Goal: Transaction & Acquisition: Purchase product/service

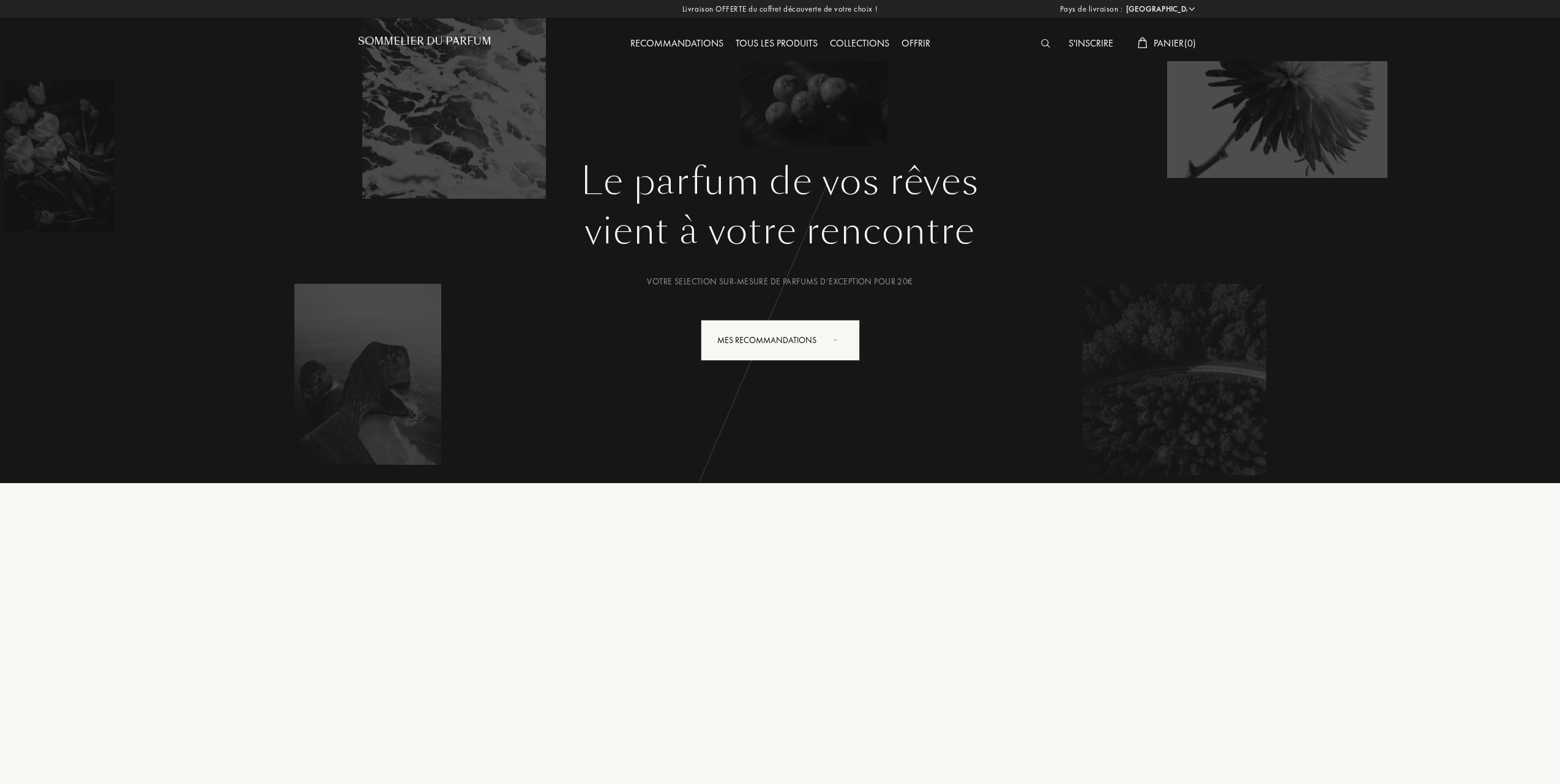
select select "FR"
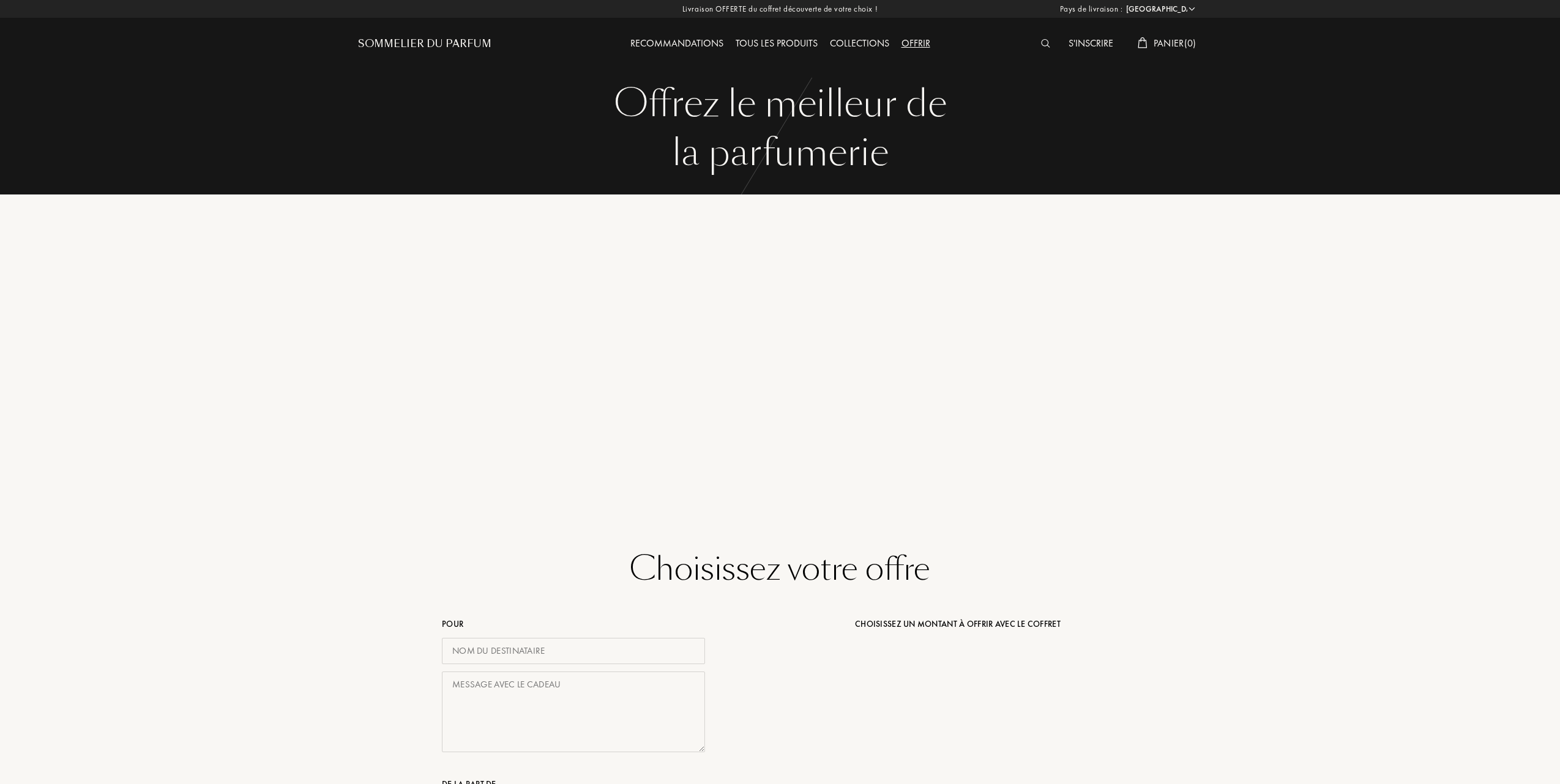
select select "FR"
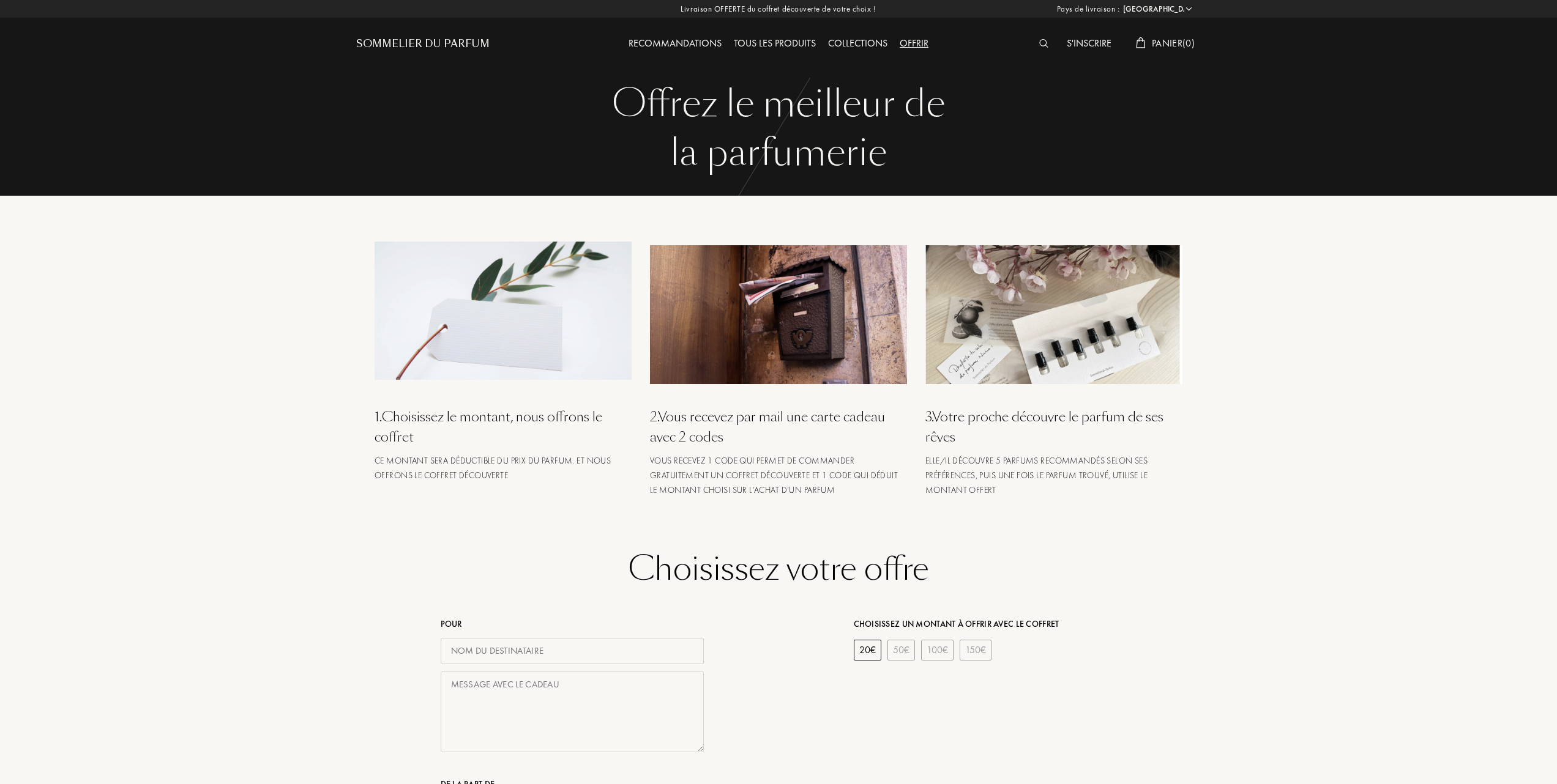
click at [784, 42] on div "Tous les produits" at bounding box center [775, 44] width 95 height 16
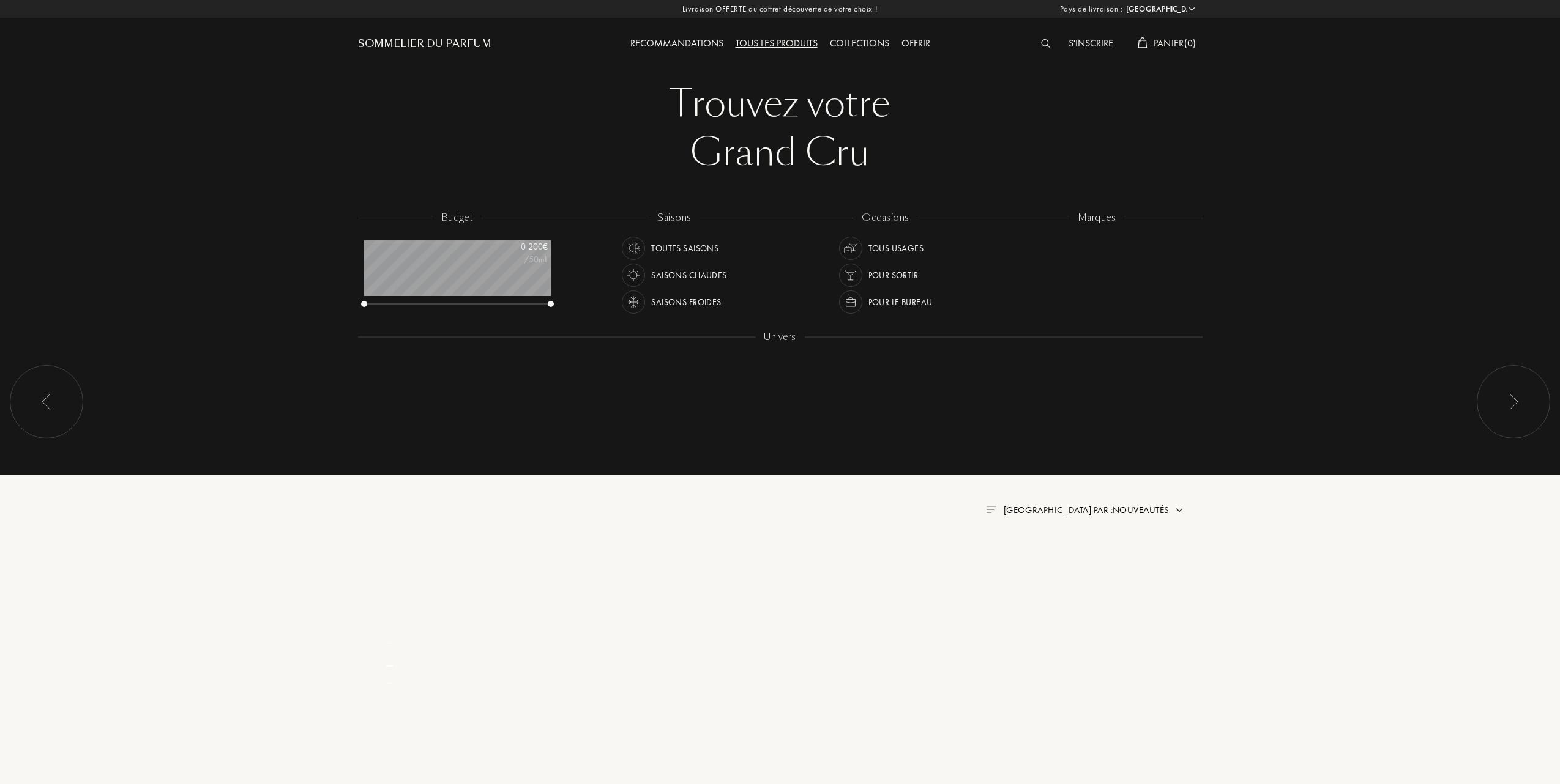
select select "FR"
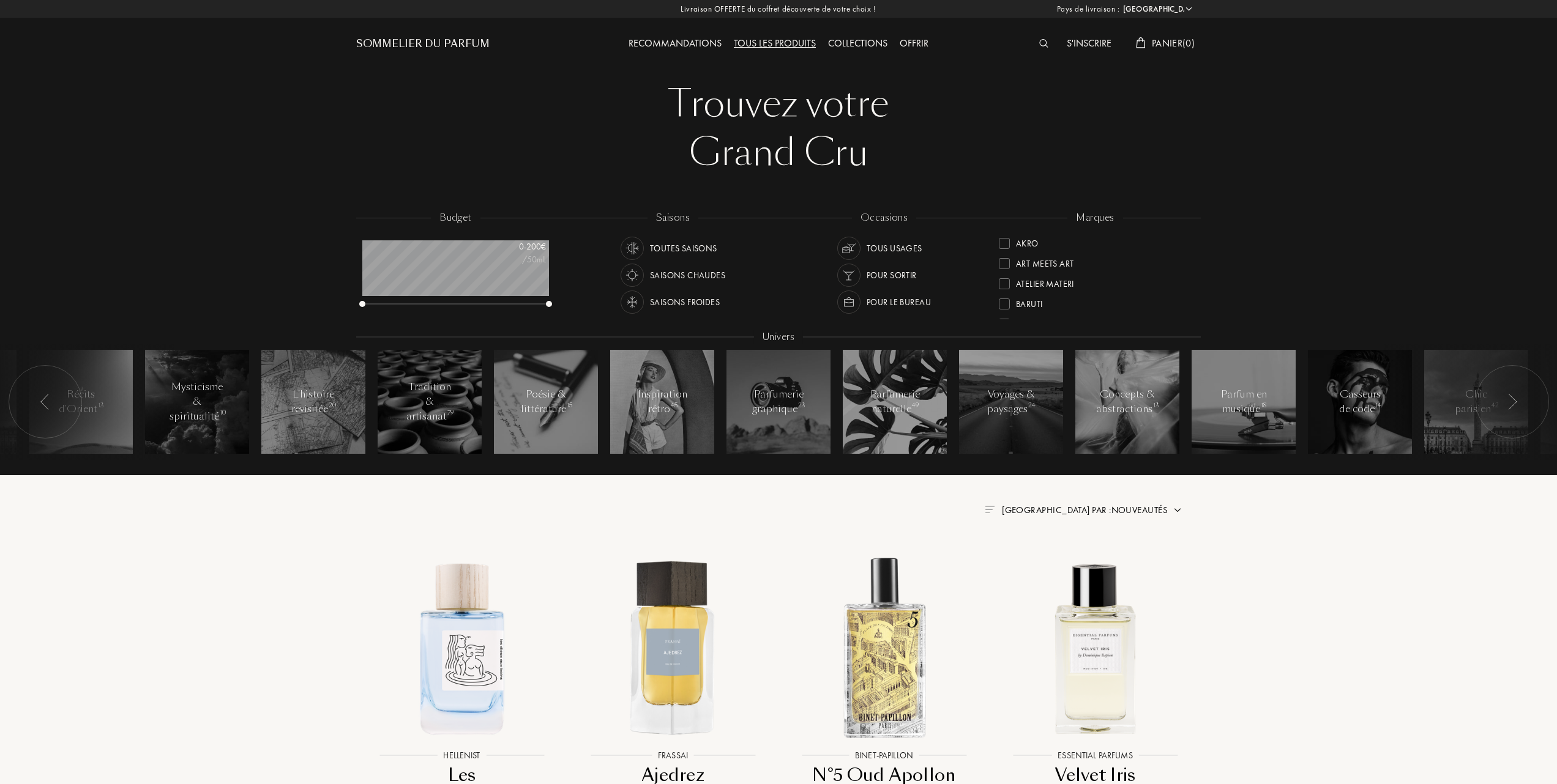
click at [1002, 298] on div at bounding box center [1004, 303] width 11 height 11
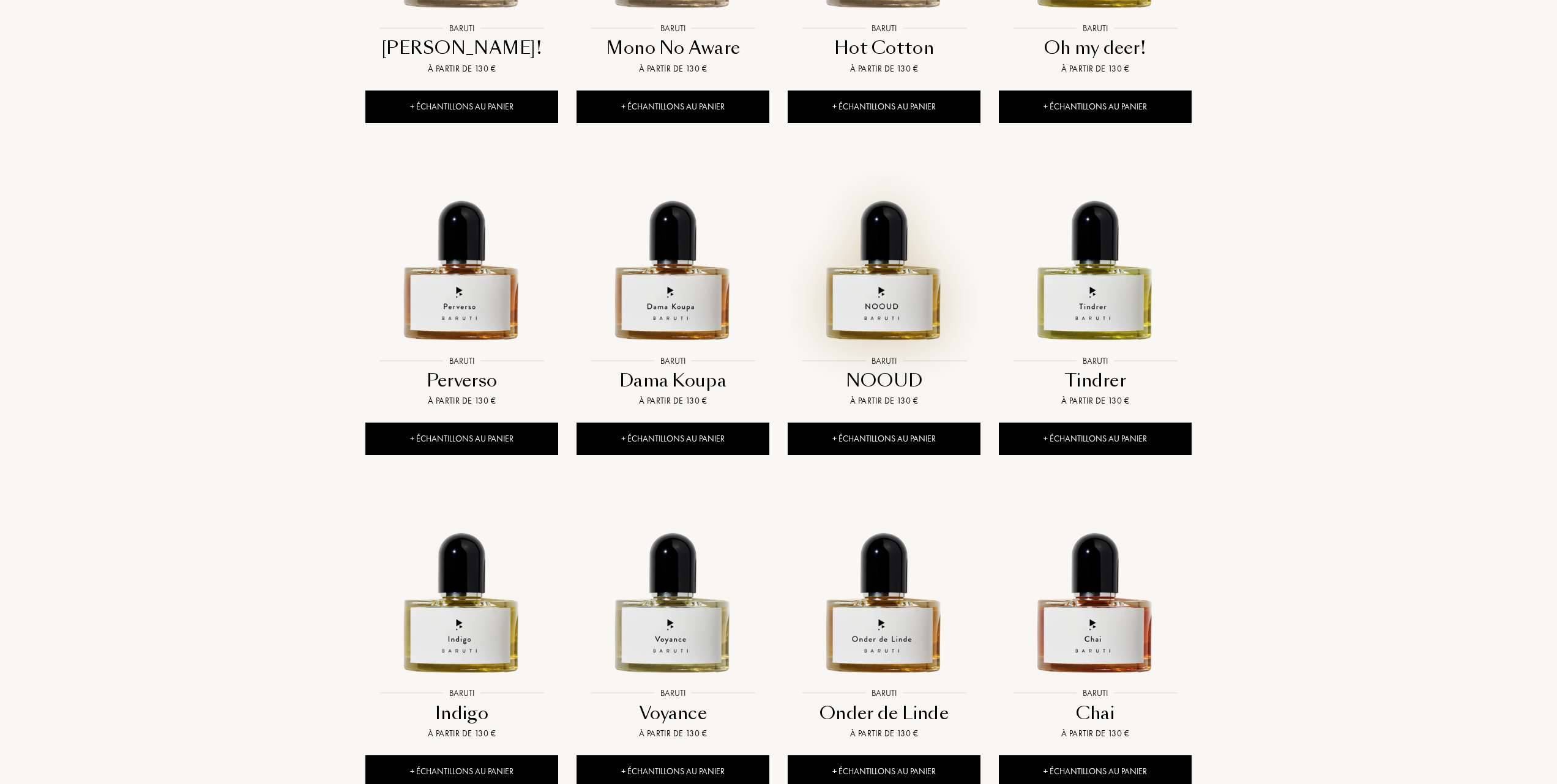
scroll to position [734, 0]
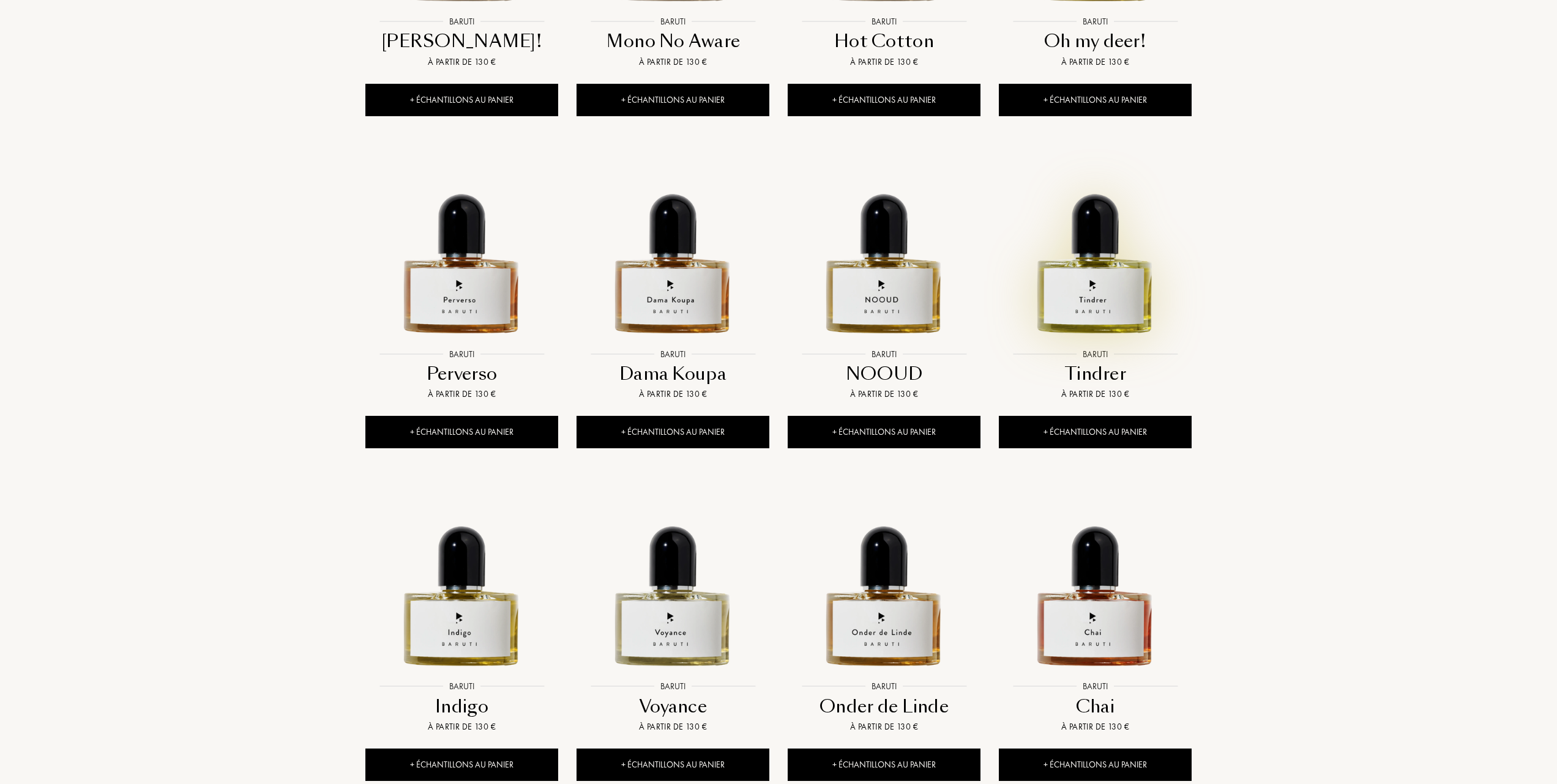
click at [1097, 292] on img at bounding box center [1095, 246] width 190 height 190
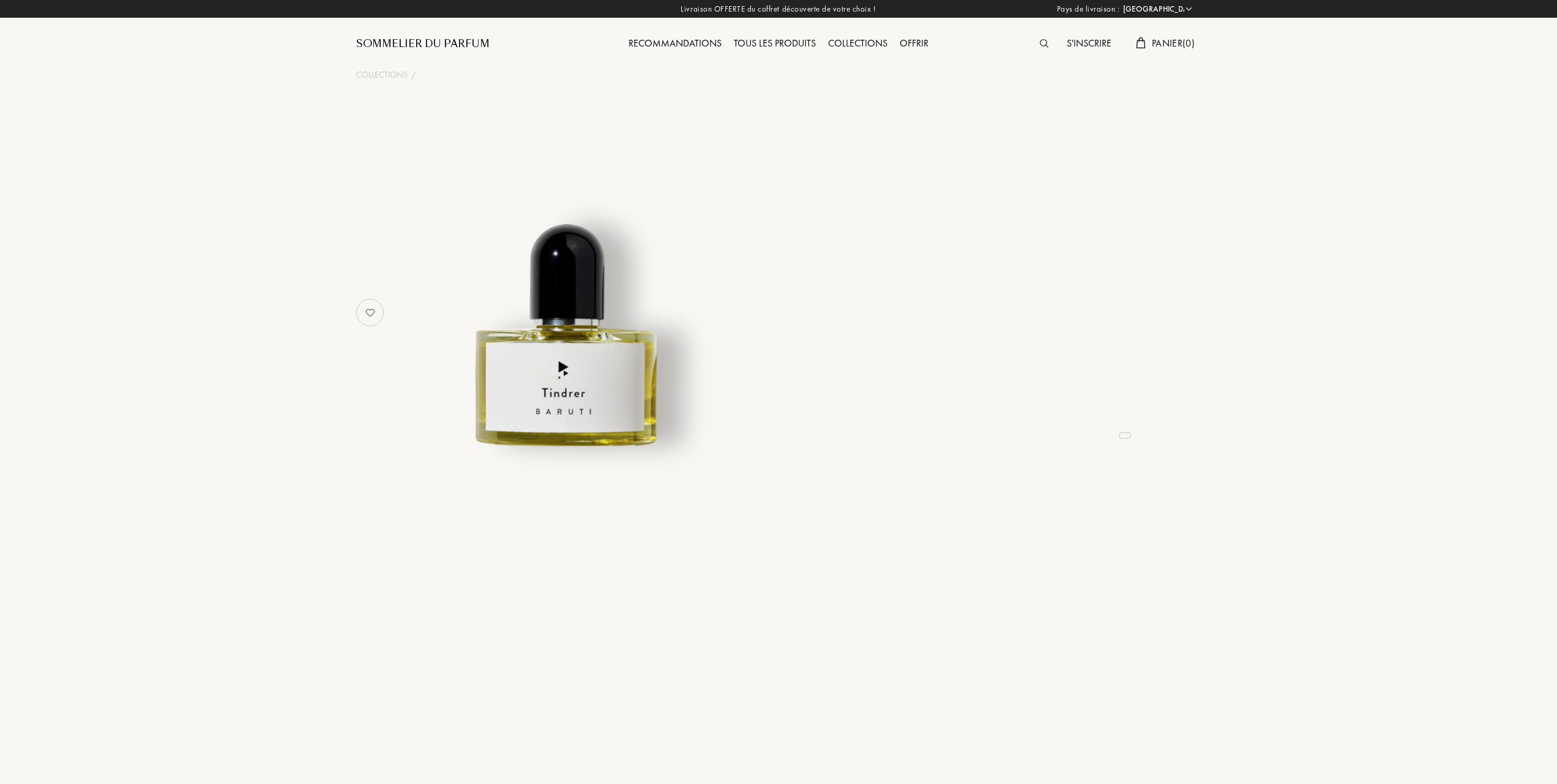
select select "FR"
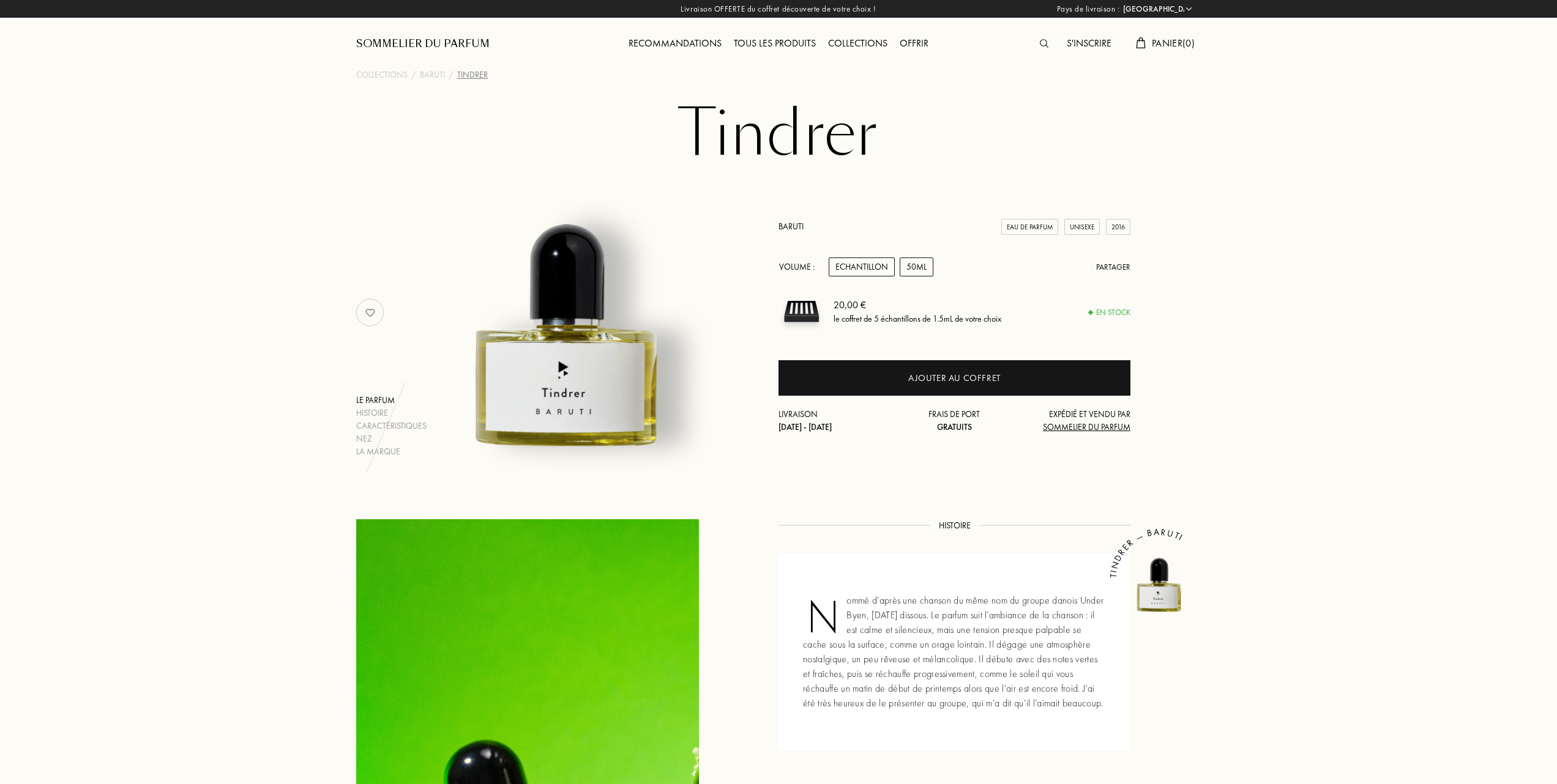
click at [915, 270] on div "50mL" at bounding box center [916, 267] width 34 height 19
click at [850, 268] on div "Echantillon" at bounding box center [861, 267] width 66 height 19
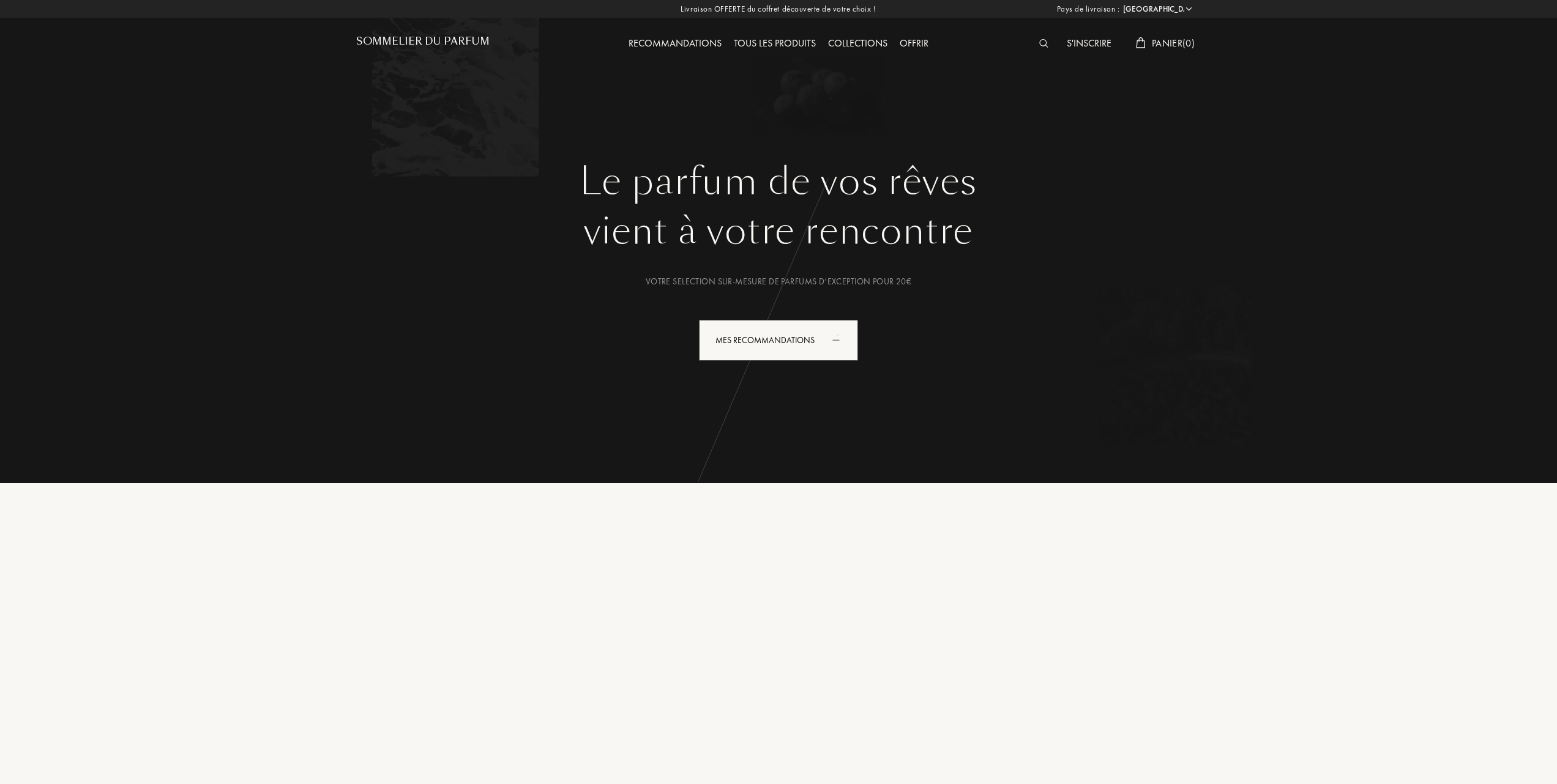
select select "FR"
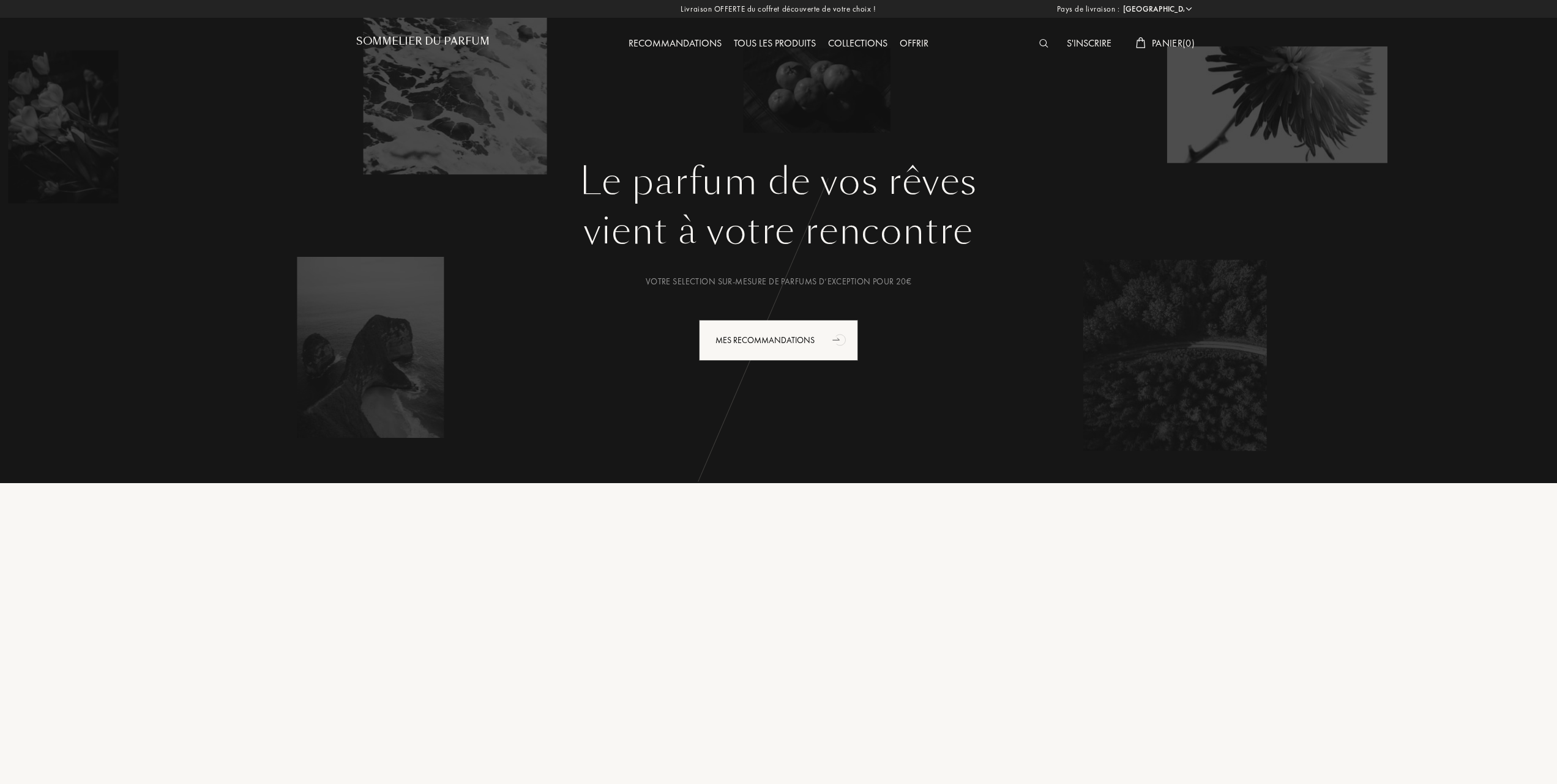
click at [870, 40] on div "Collections" at bounding box center [858, 44] width 72 height 16
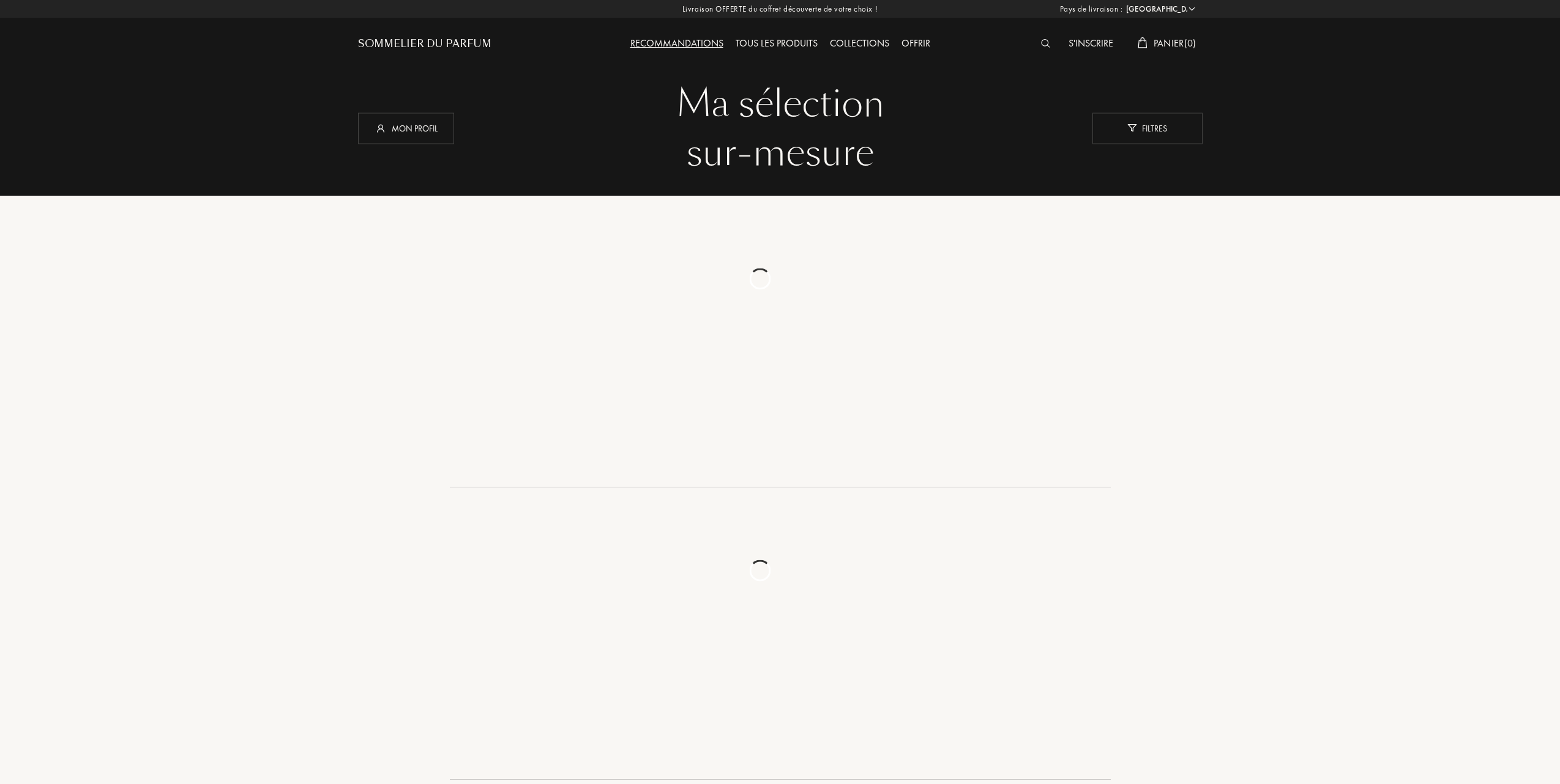
select select "FR"
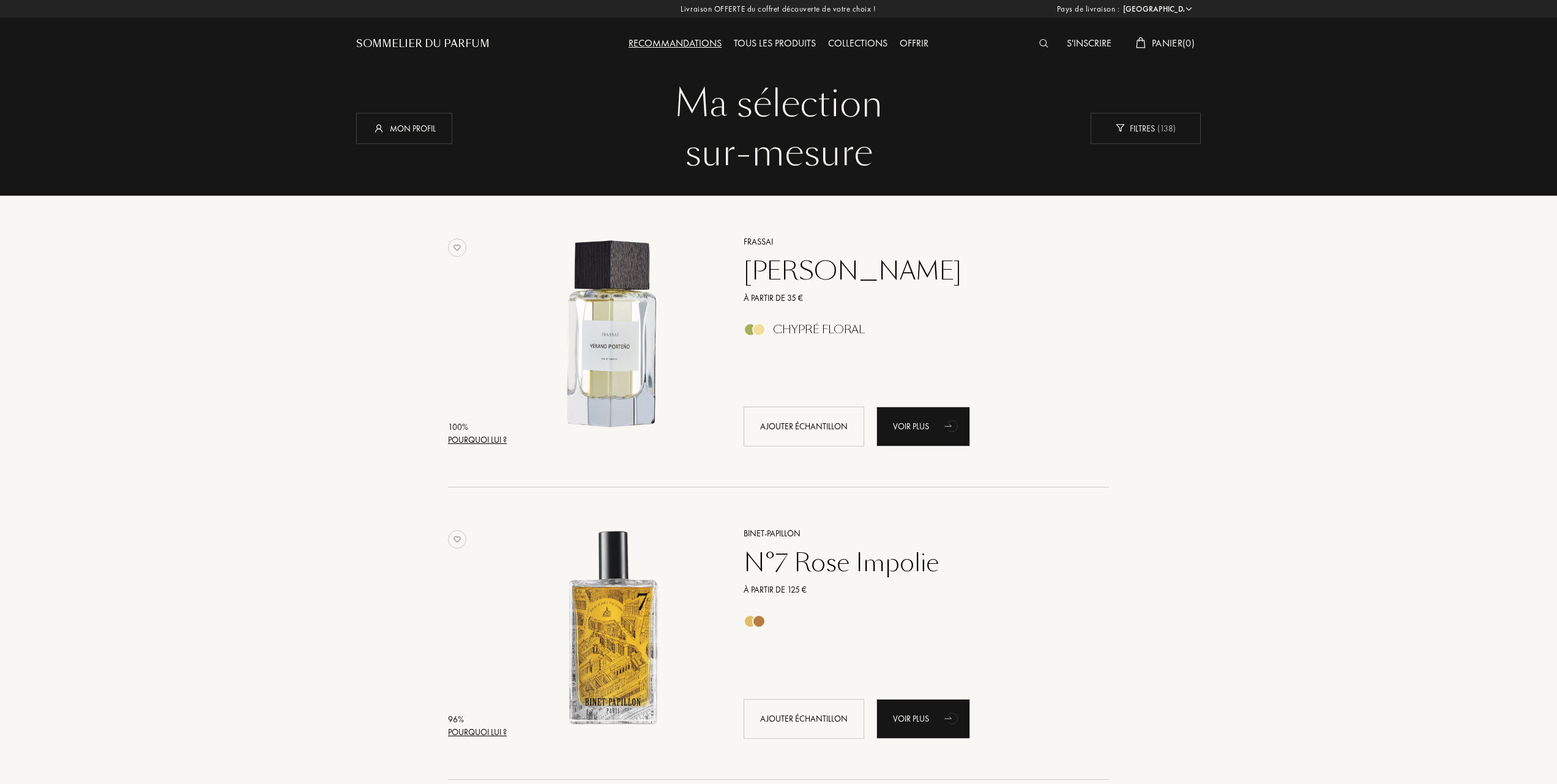
click at [914, 46] on div "Offrir" at bounding box center [914, 44] width 41 height 16
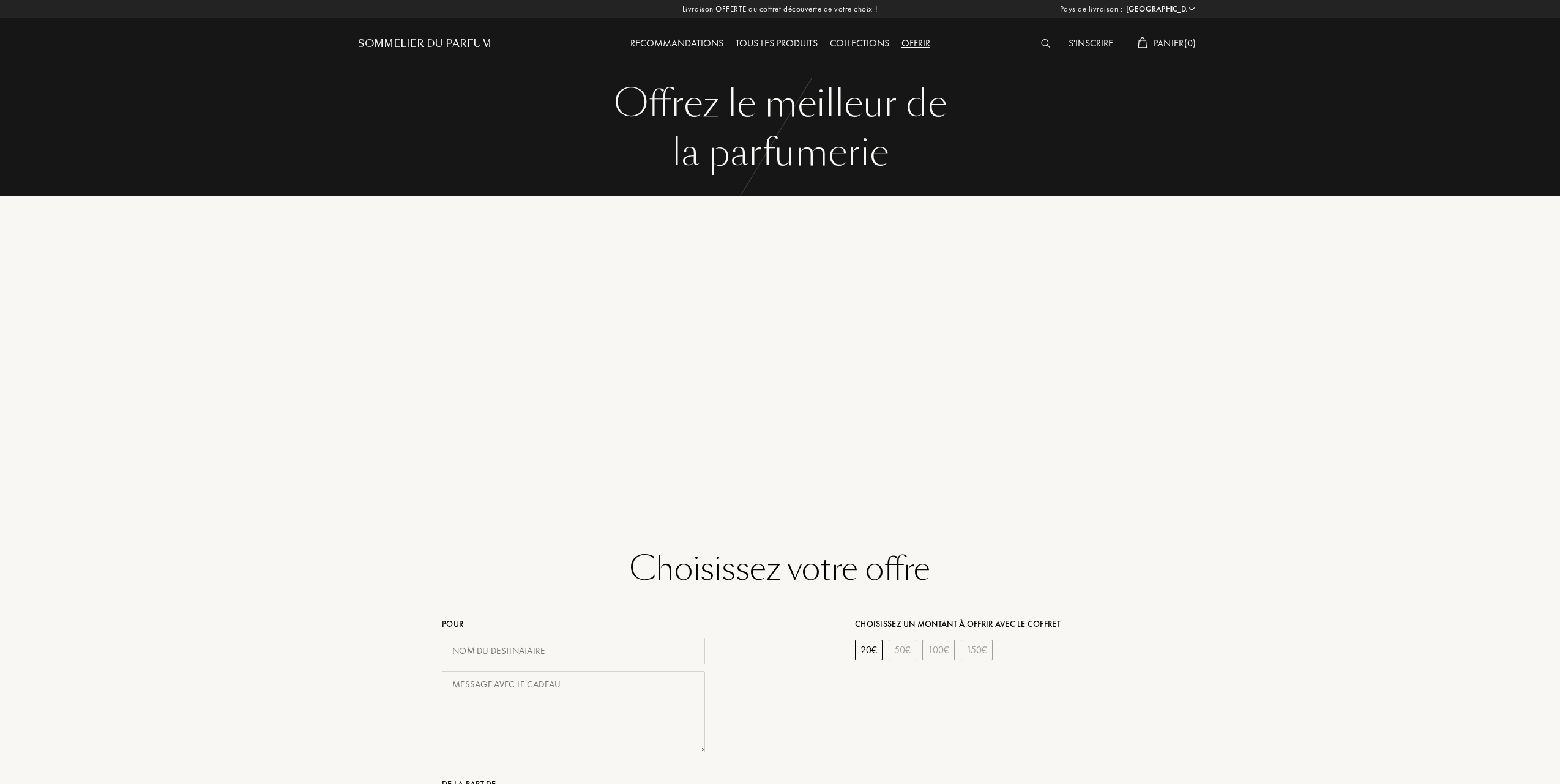
select select "FR"
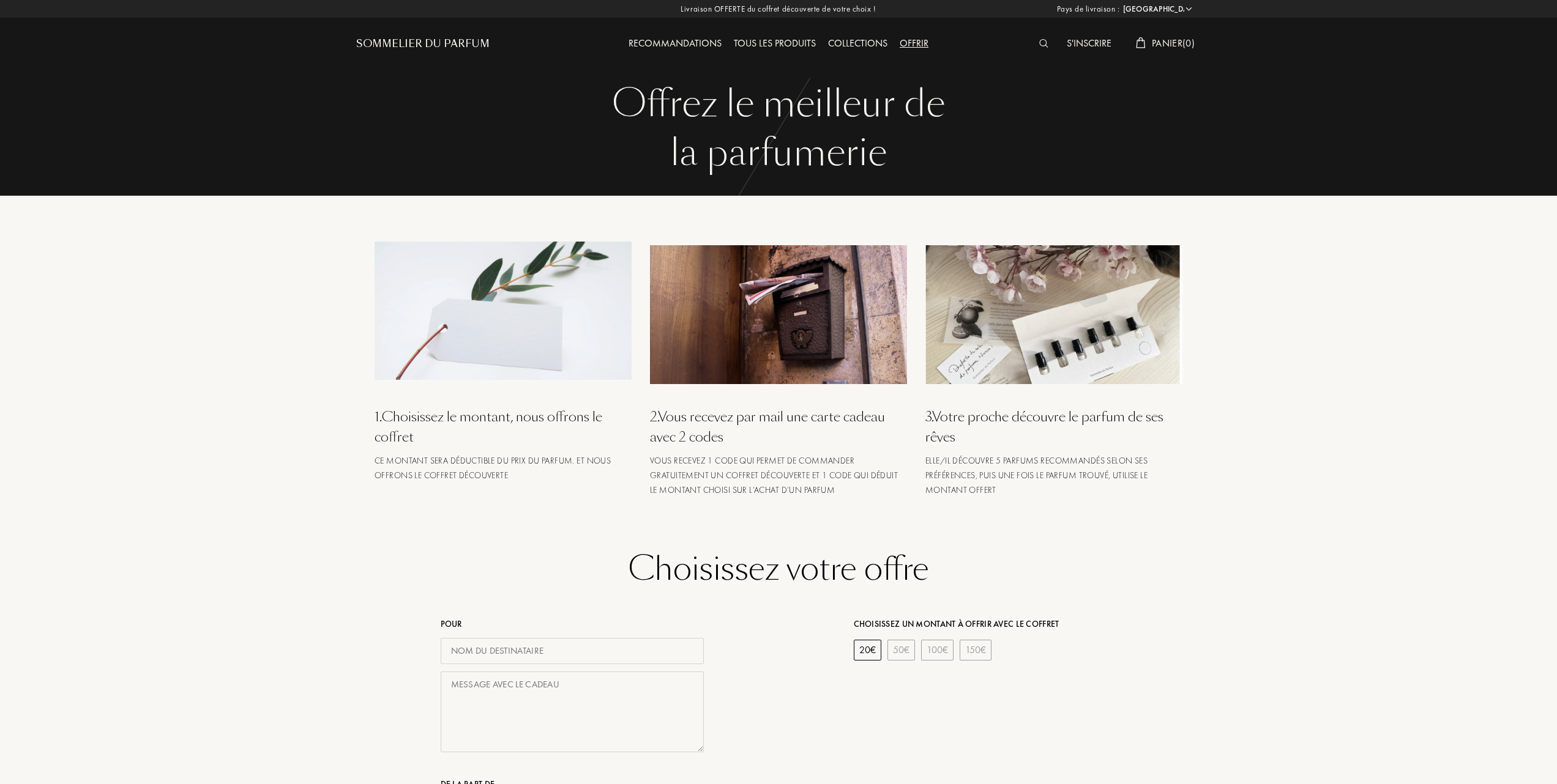
click at [860, 40] on div "Collections" at bounding box center [858, 44] width 72 height 16
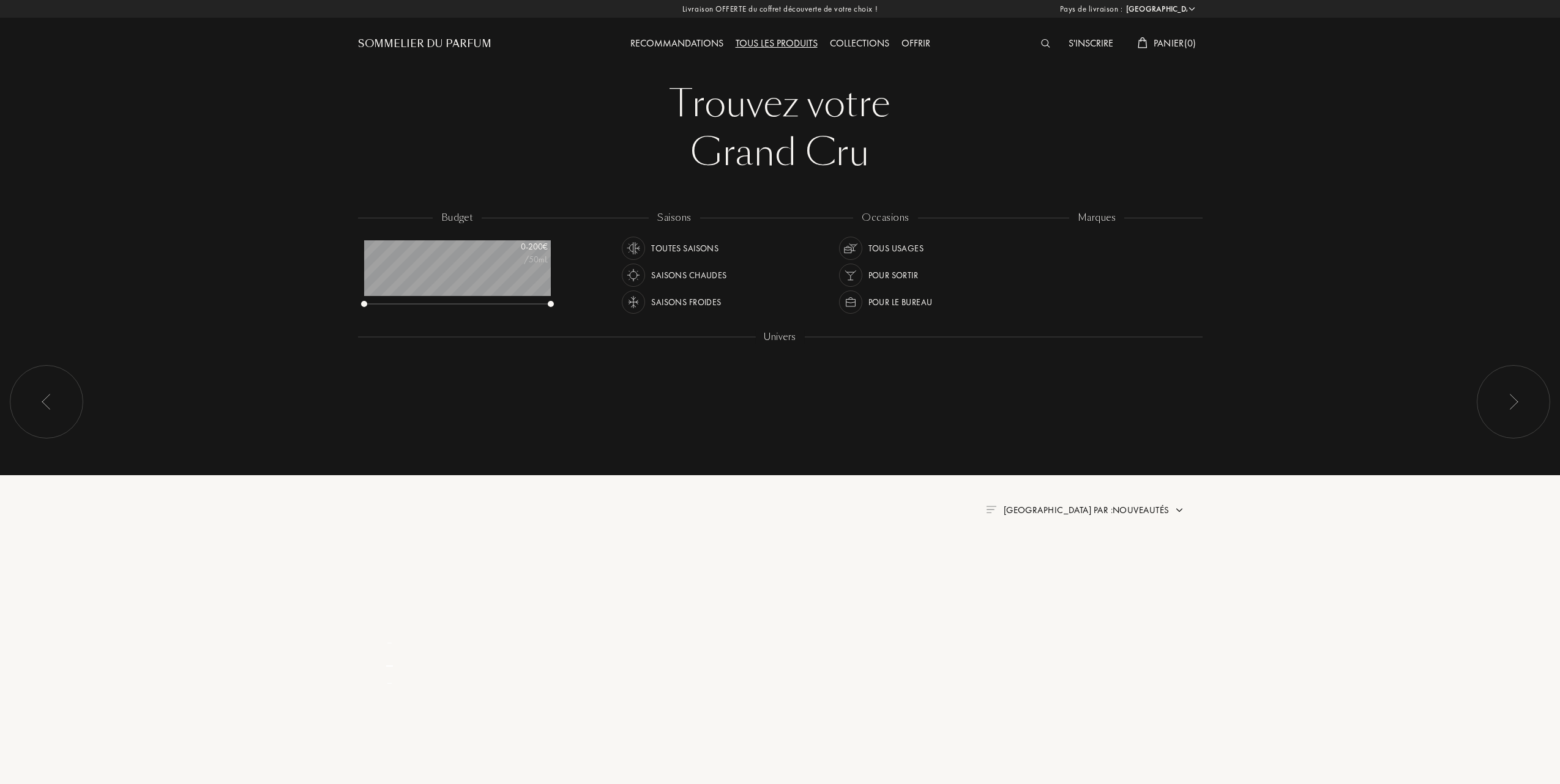
select select "FR"
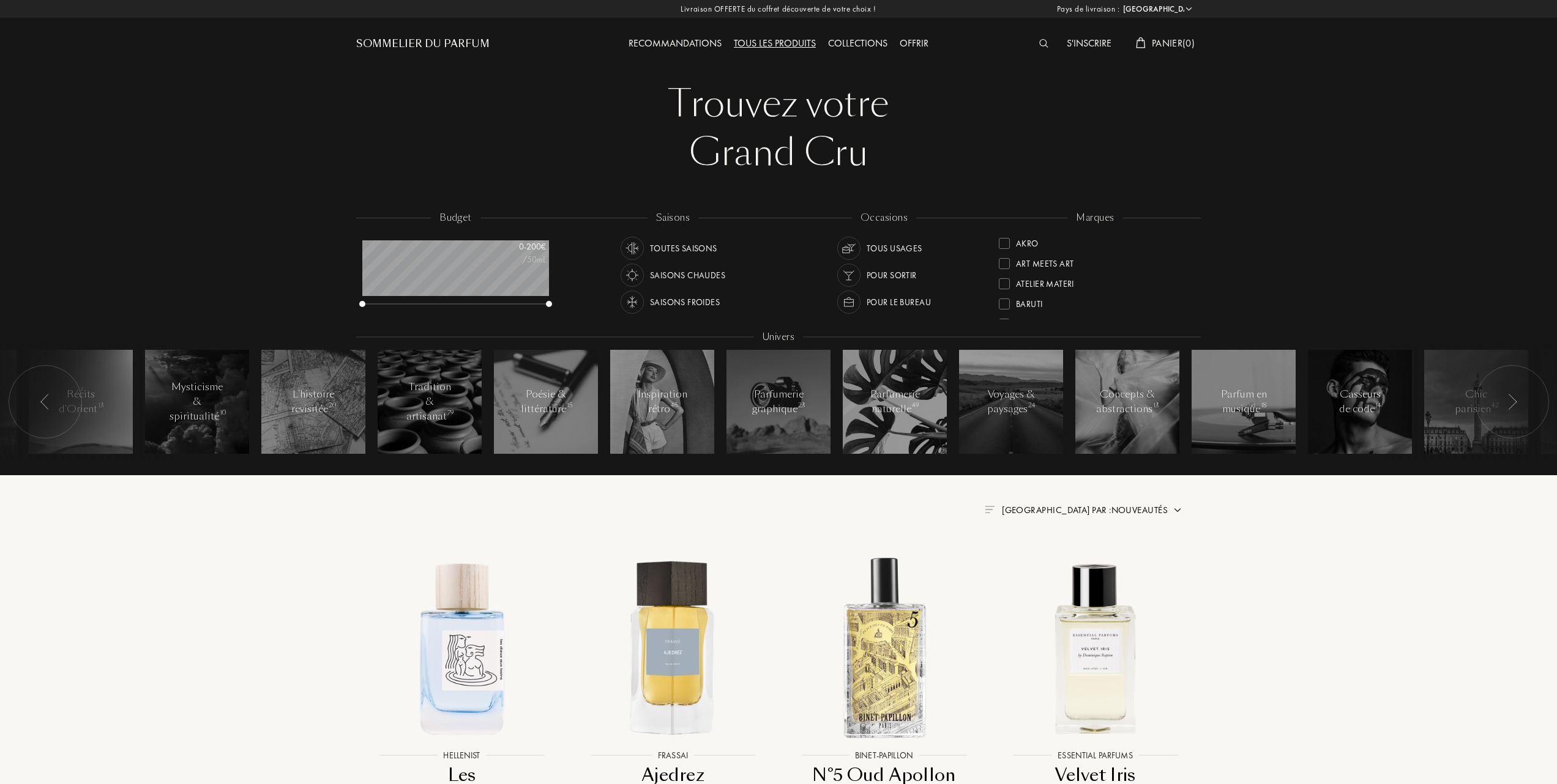
click at [1005, 302] on div at bounding box center [1004, 303] width 11 height 11
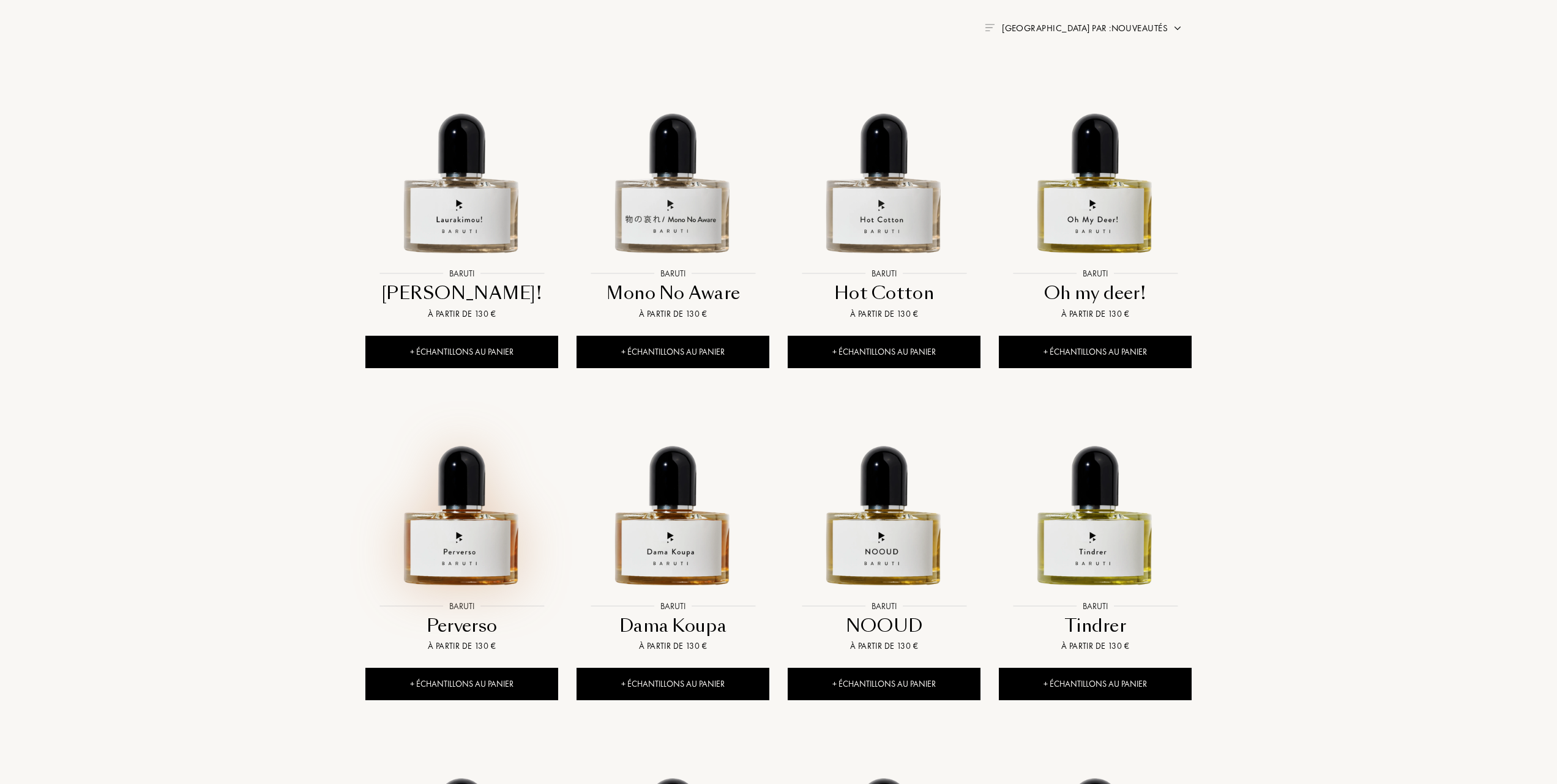
scroll to position [489, 0]
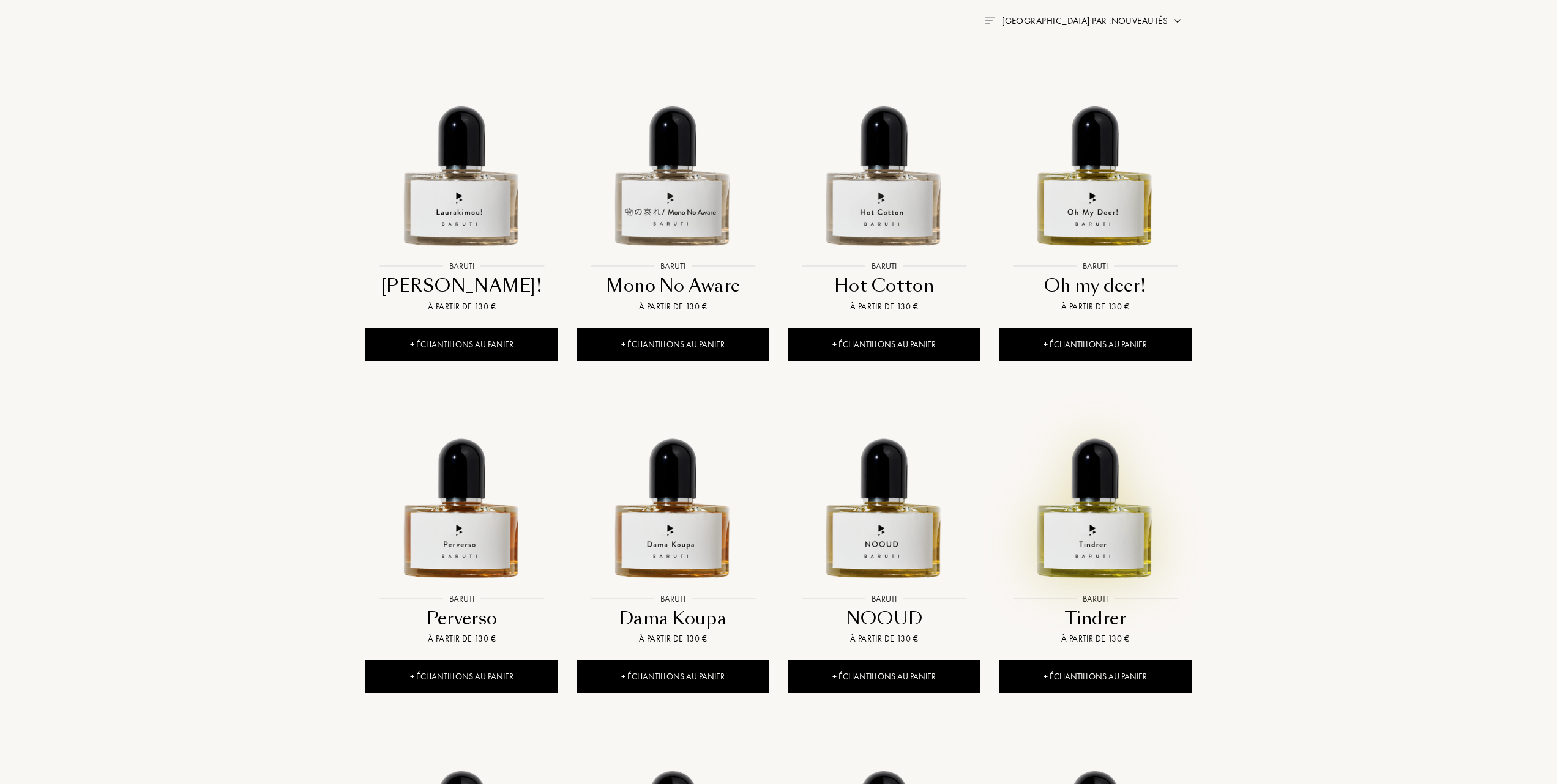
click at [1108, 552] on img at bounding box center [1095, 491] width 190 height 190
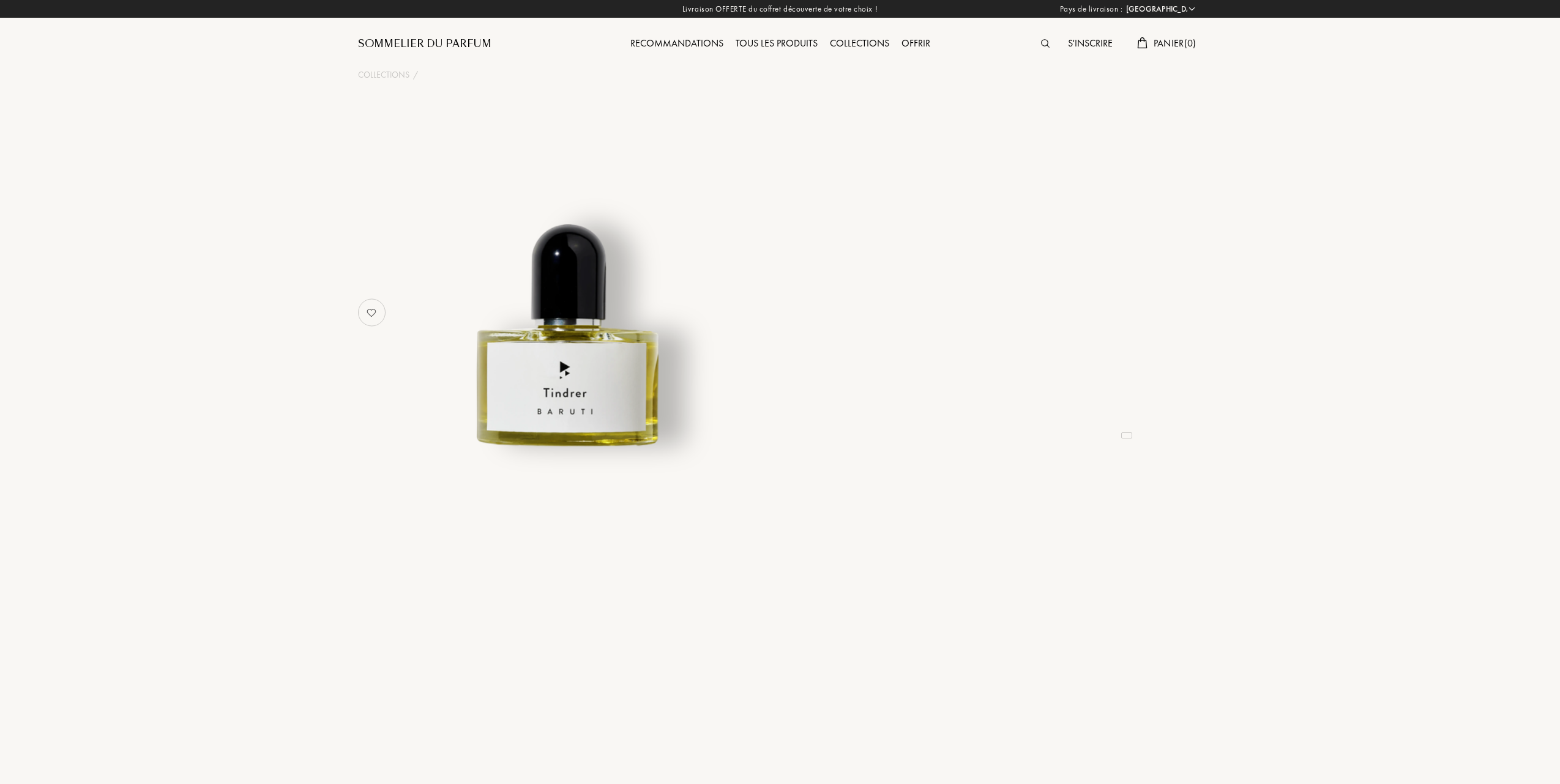
select select "FR"
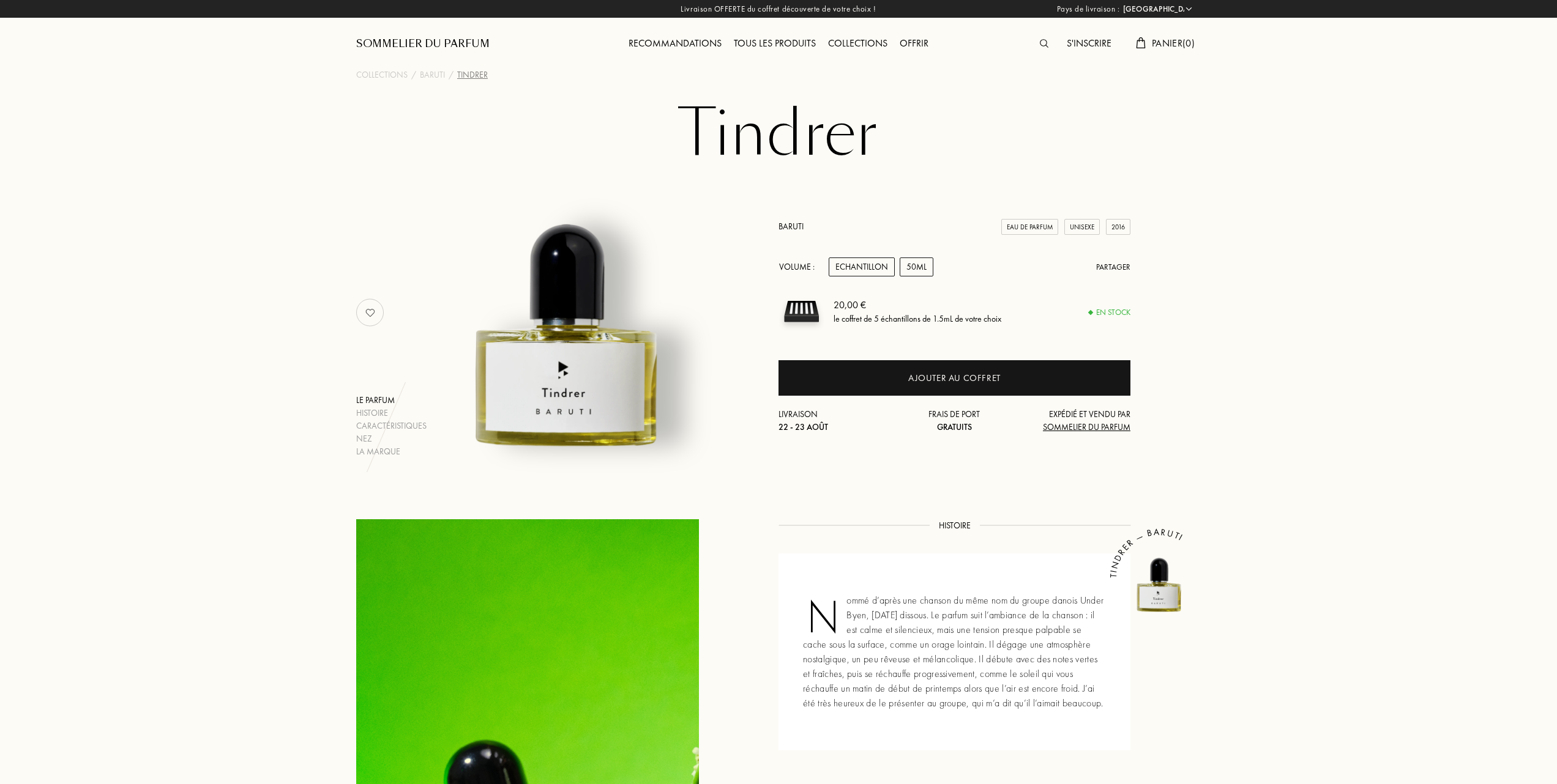
click at [915, 260] on div "50mL" at bounding box center [916, 267] width 34 height 19
click at [858, 263] on div "Echantillon" at bounding box center [861, 267] width 66 height 19
click at [373, 411] on div "Histoire" at bounding box center [391, 413] width 70 height 13
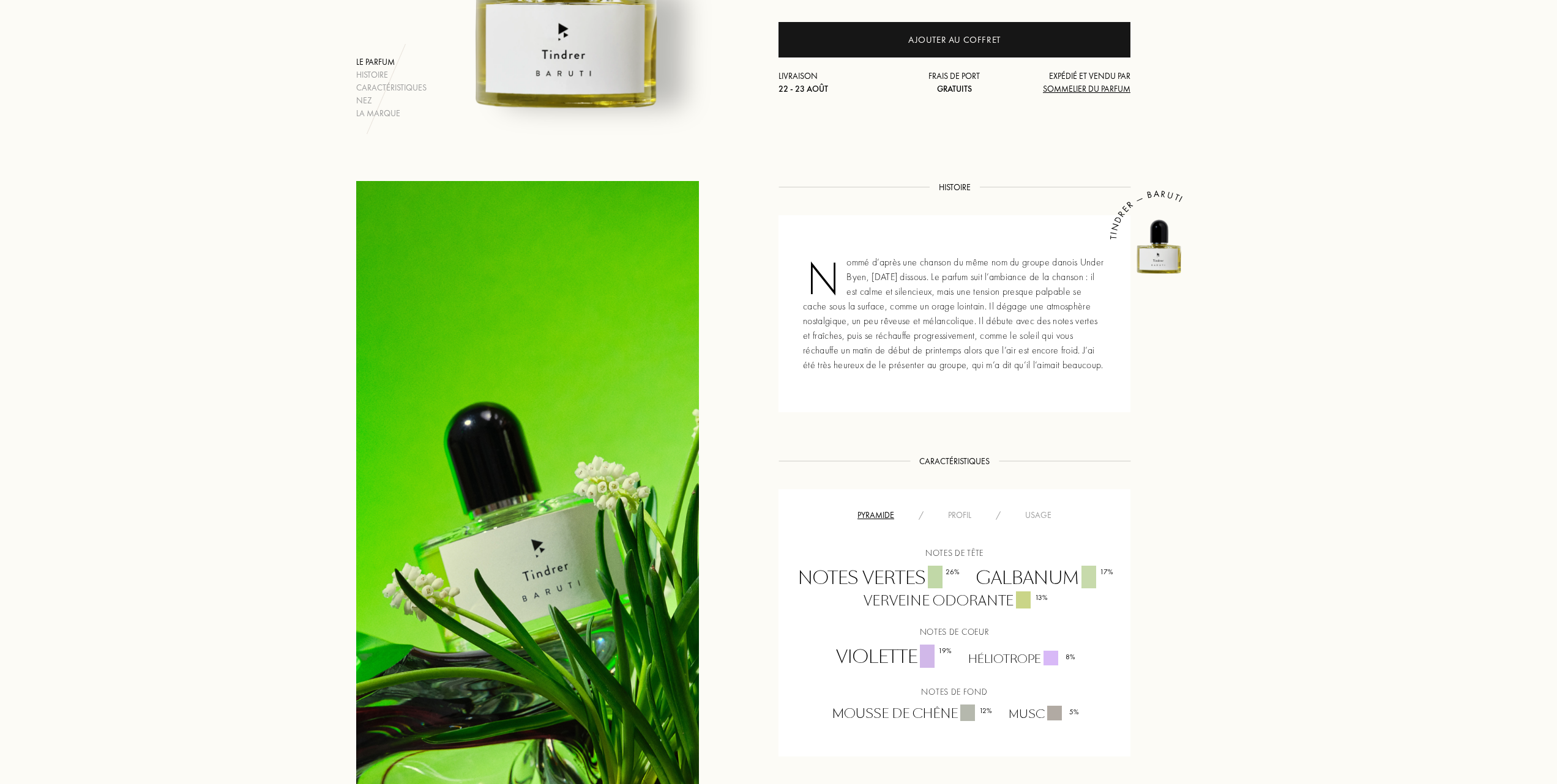
scroll to position [249, 0]
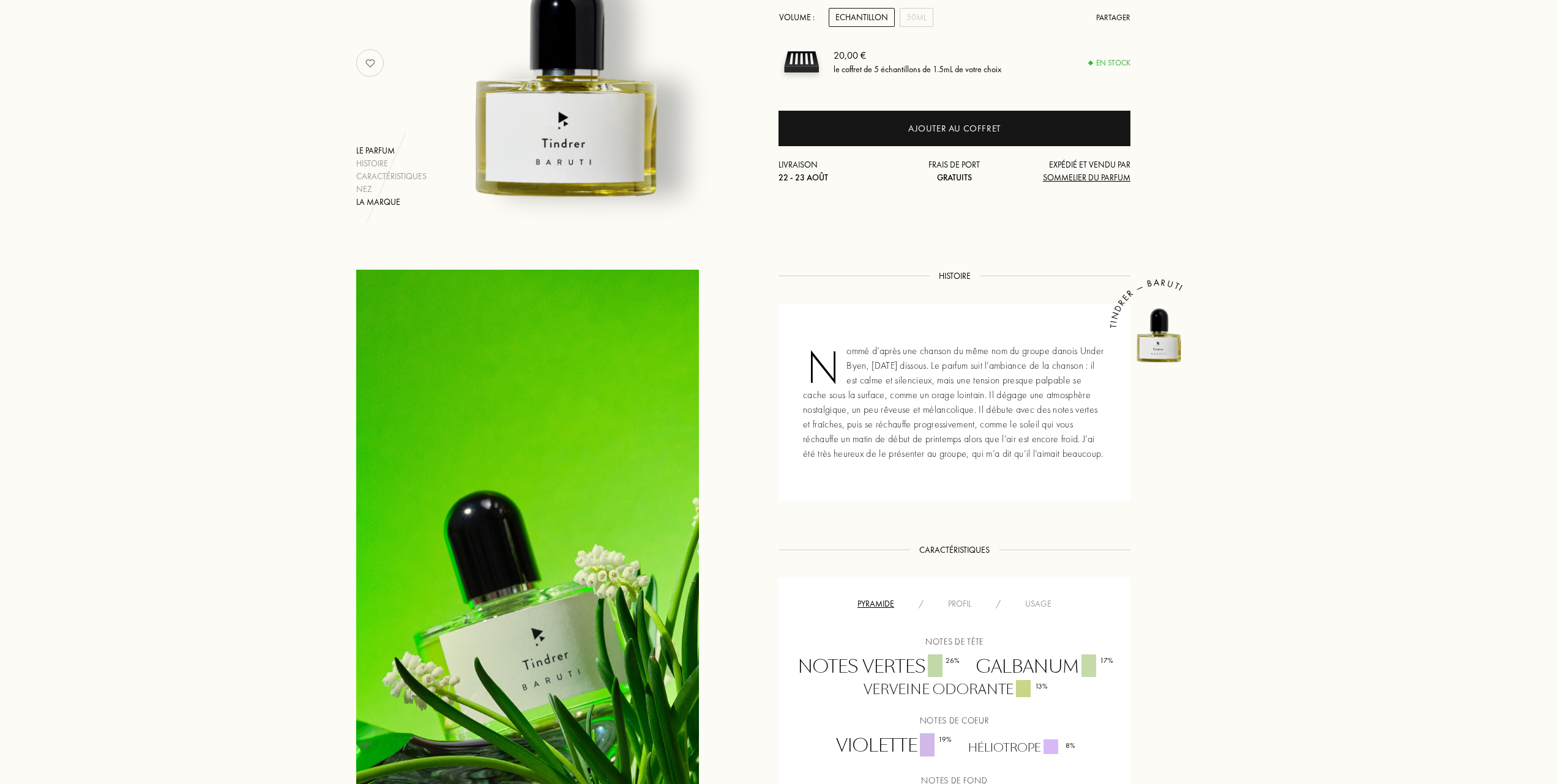
click at [371, 201] on div "La marque" at bounding box center [391, 202] width 70 height 13
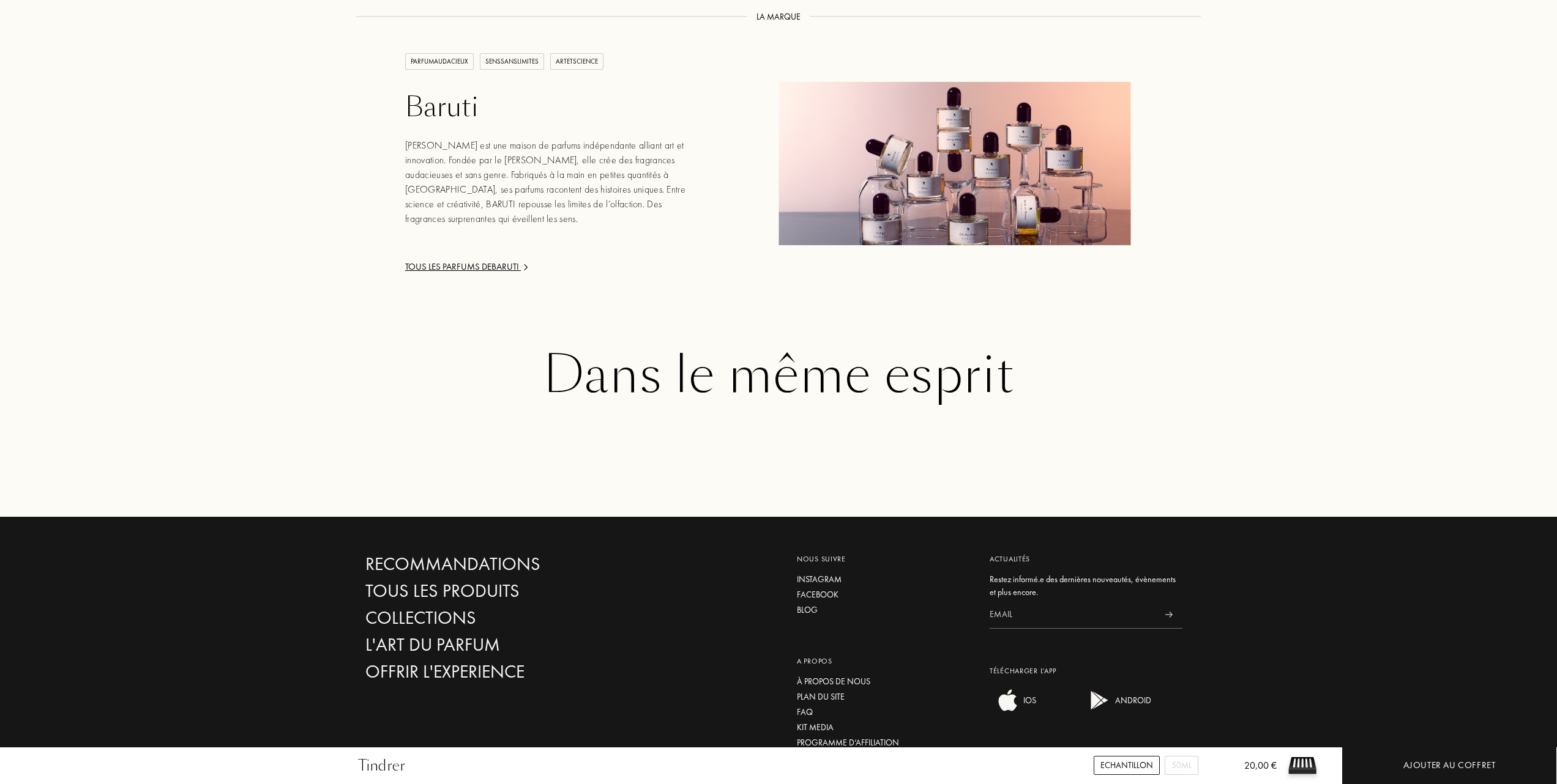
scroll to position [1506, 0]
